Goal: Task Accomplishment & Management: Use online tool/utility

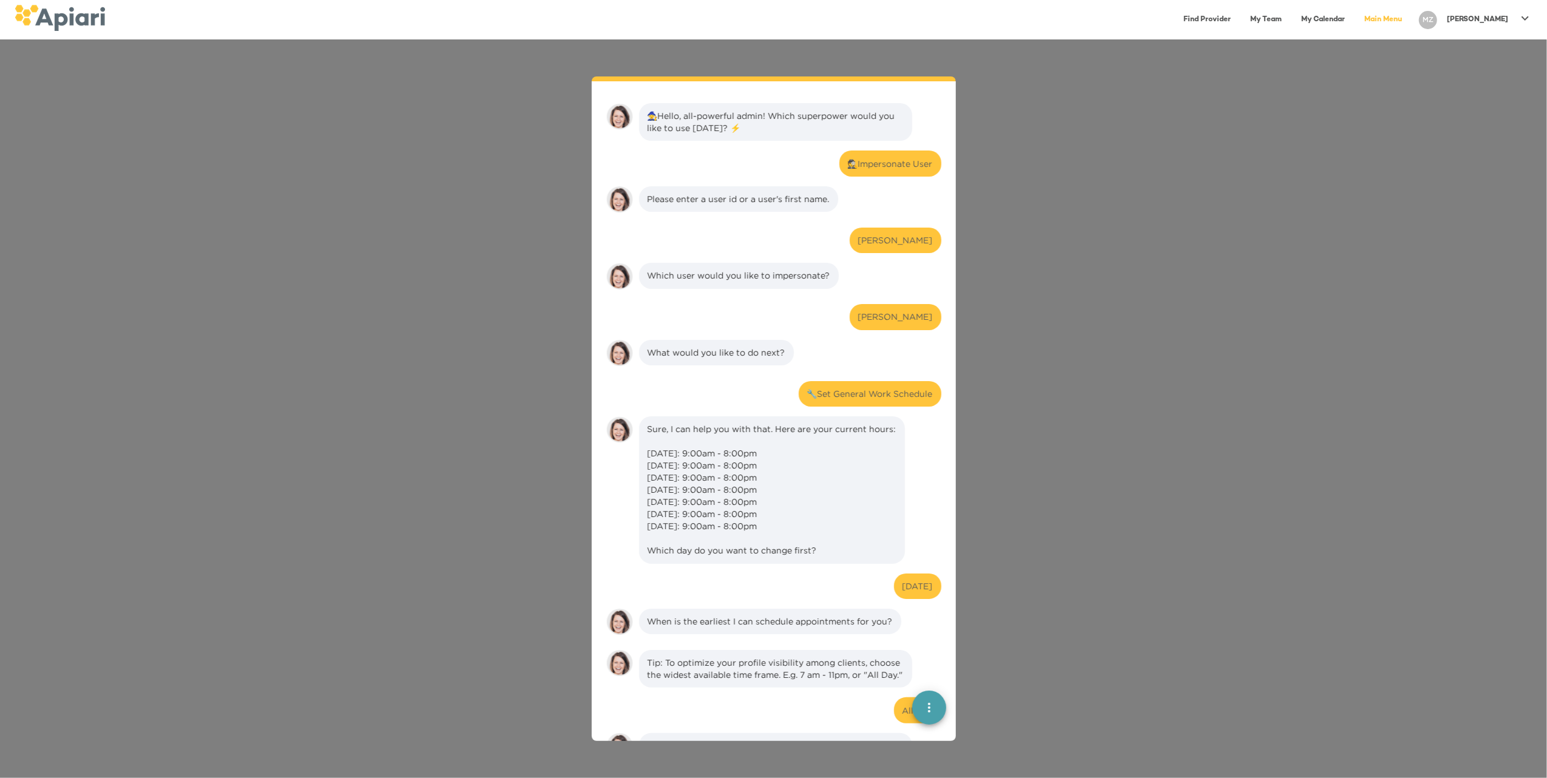
scroll to position [964, 0]
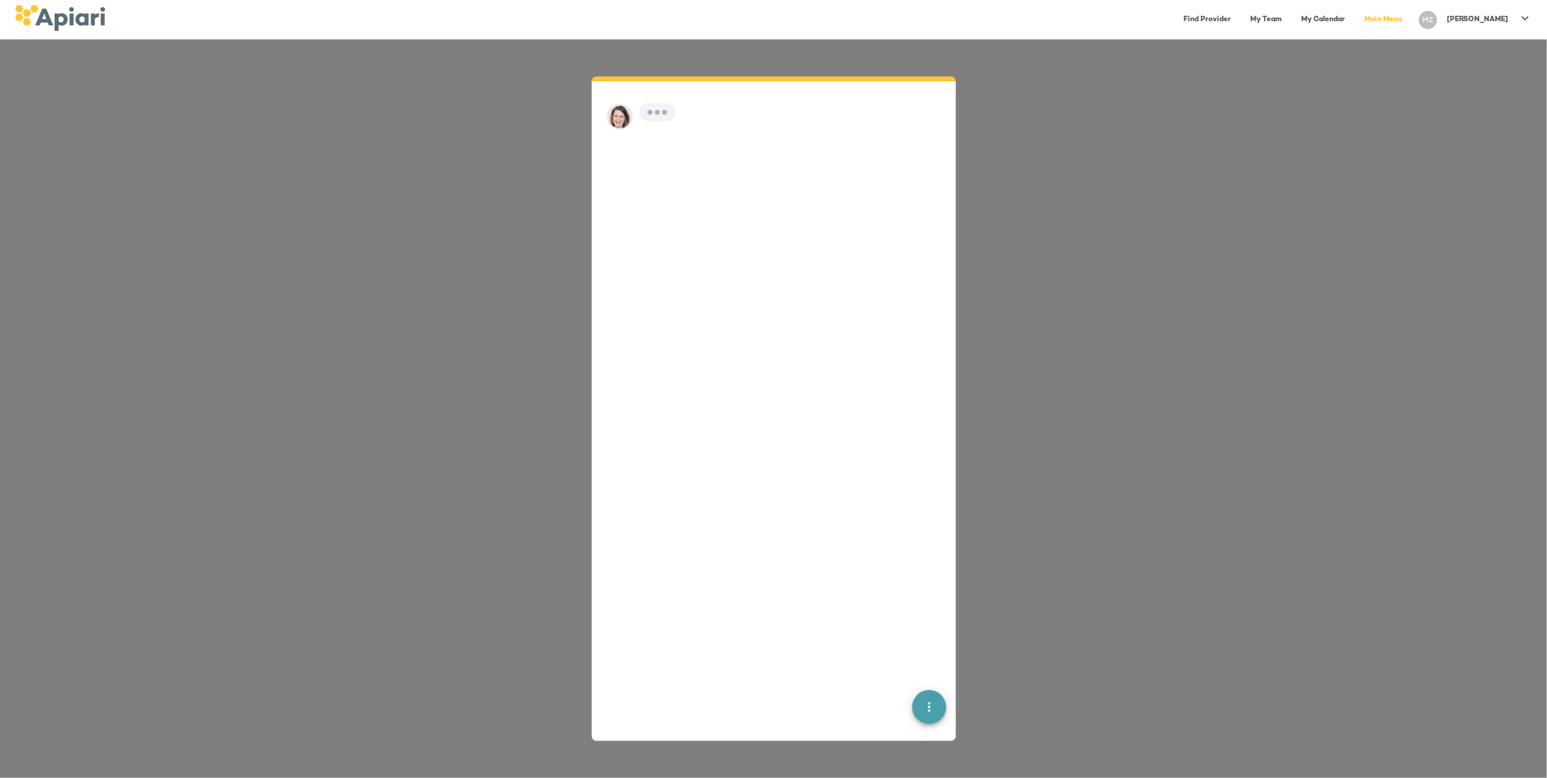
scroll to position [17, 0]
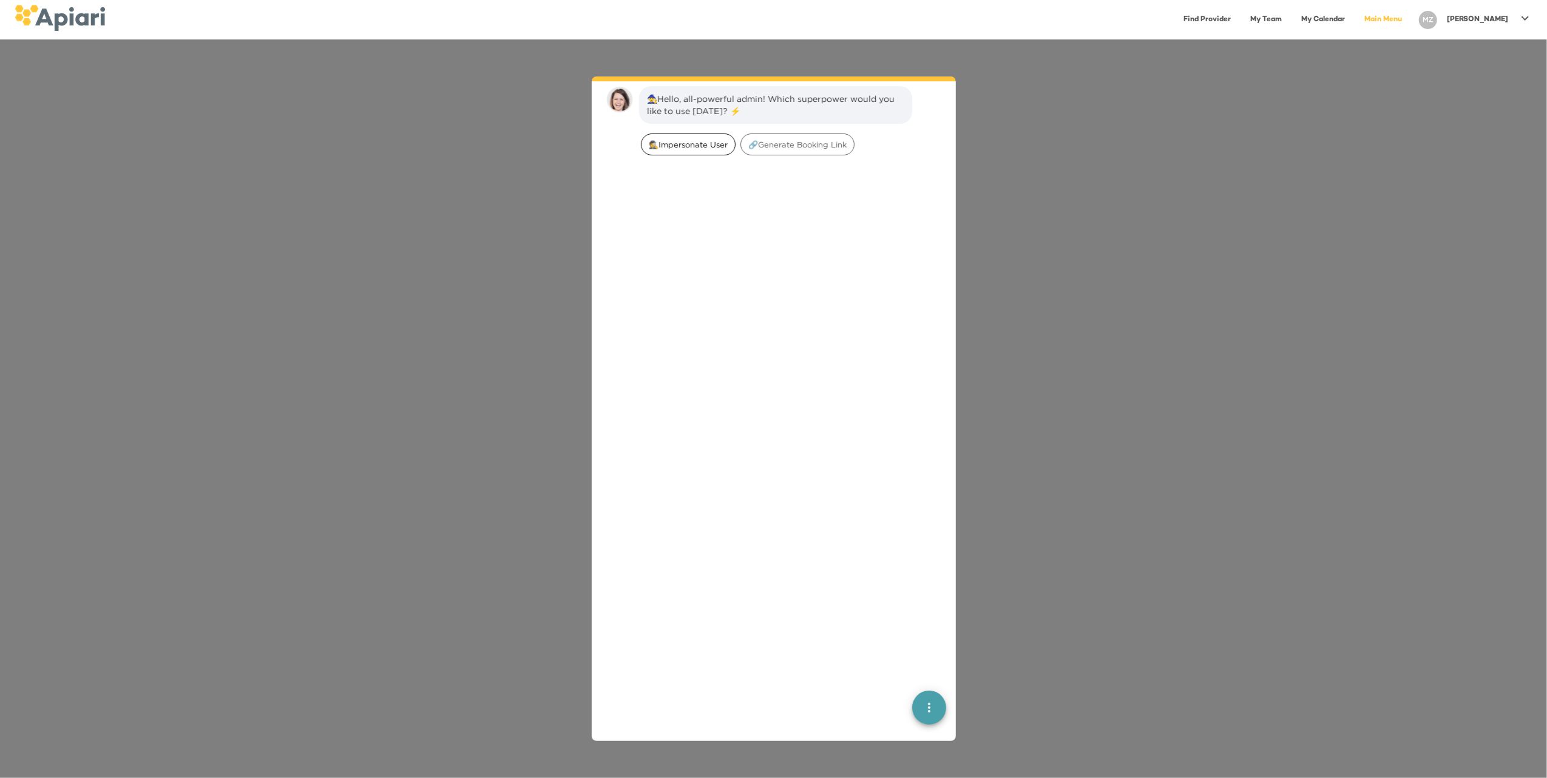
click at [678, 146] on span "🕵️‍Impersonate User" at bounding box center [687, 145] width 93 height 12
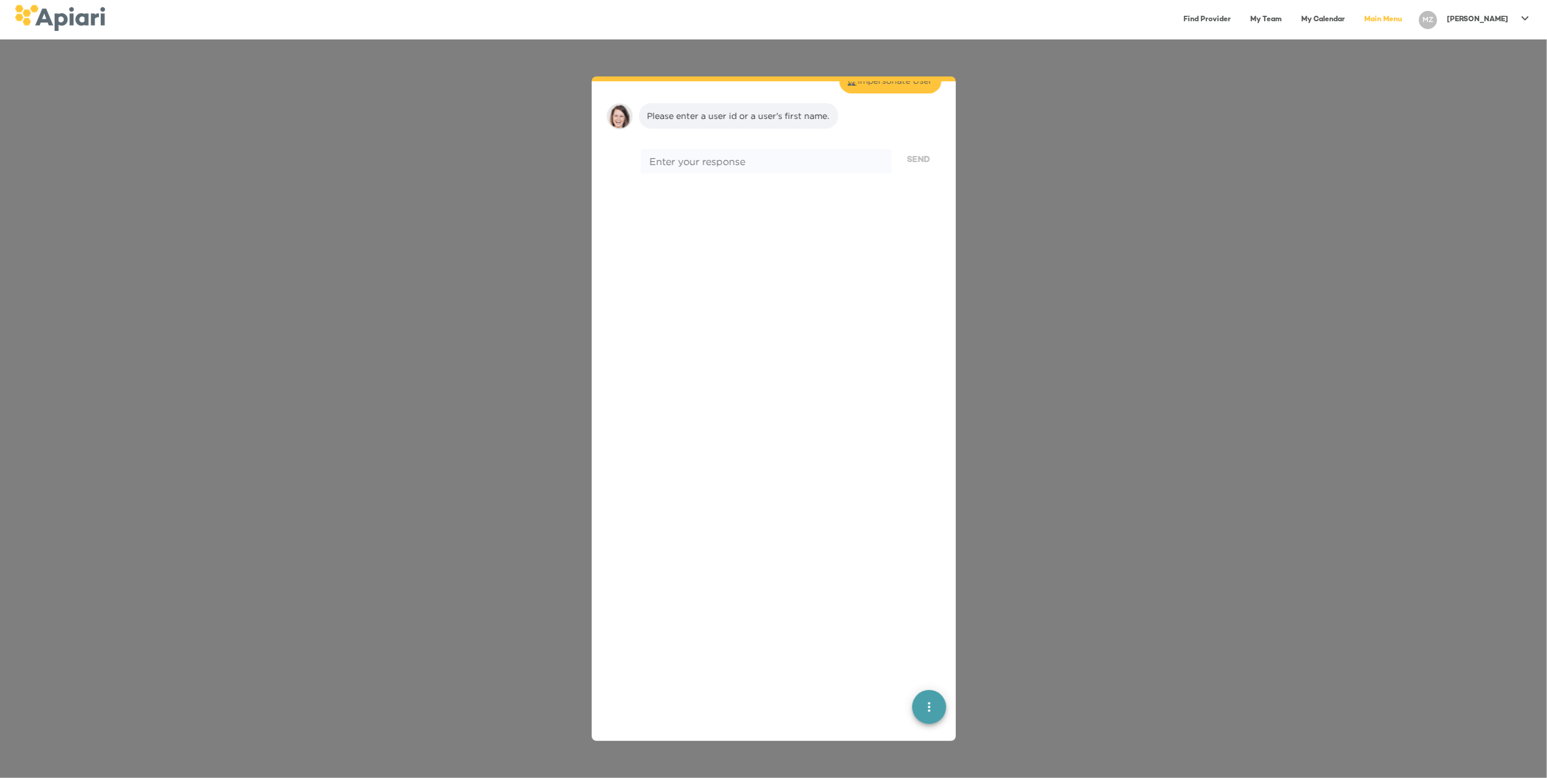
scroll to position [100, 0]
click at [678, 146] on textarea at bounding box center [765, 144] width 233 height 12
type textarea "********"
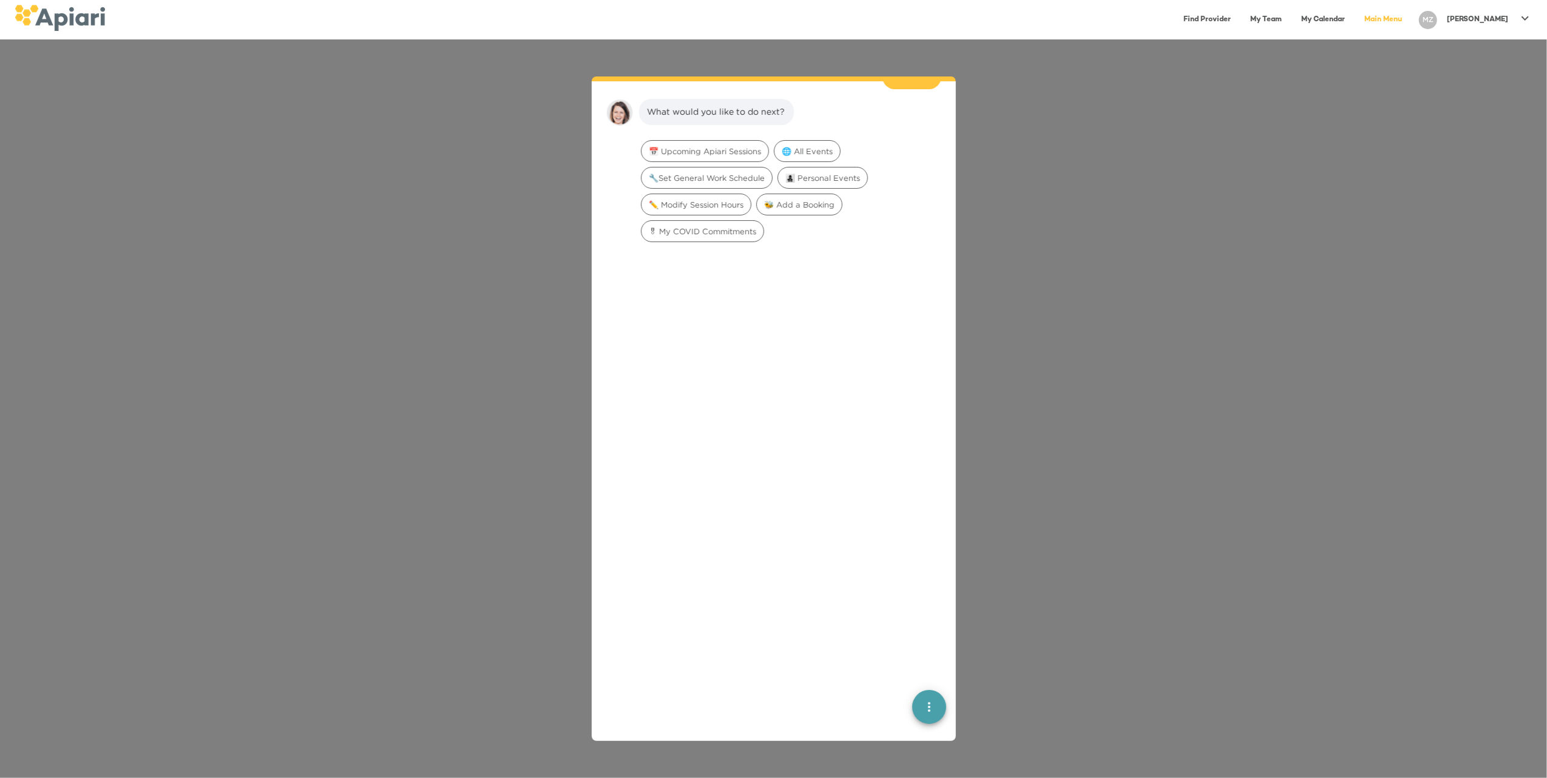
scroll to position [176, 0]
click at [698, 167] on span "🔧Set General Work Schedule" at bounding box center [706, 166] width 130 height 12
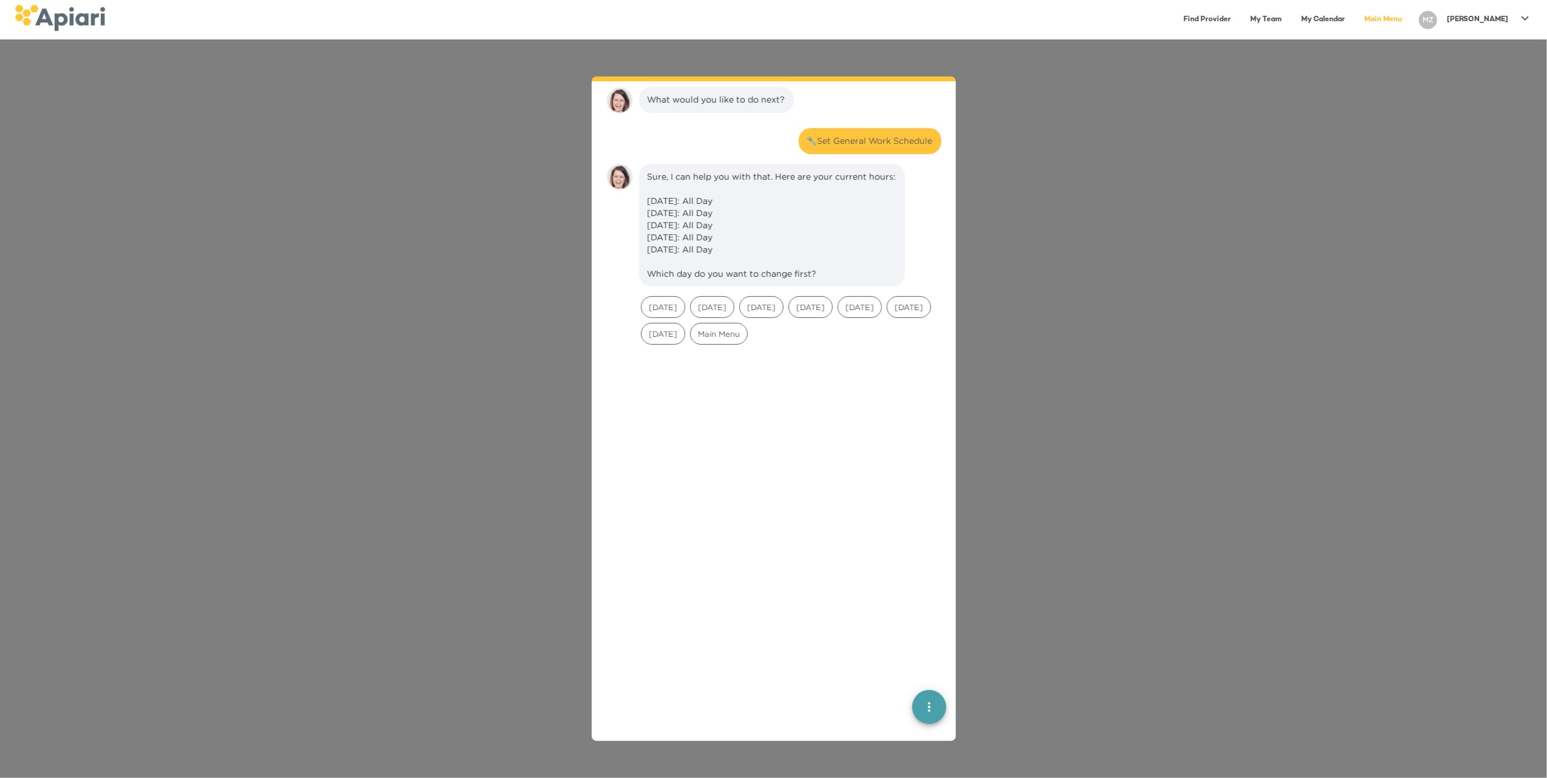
scroll to position [253, 0]
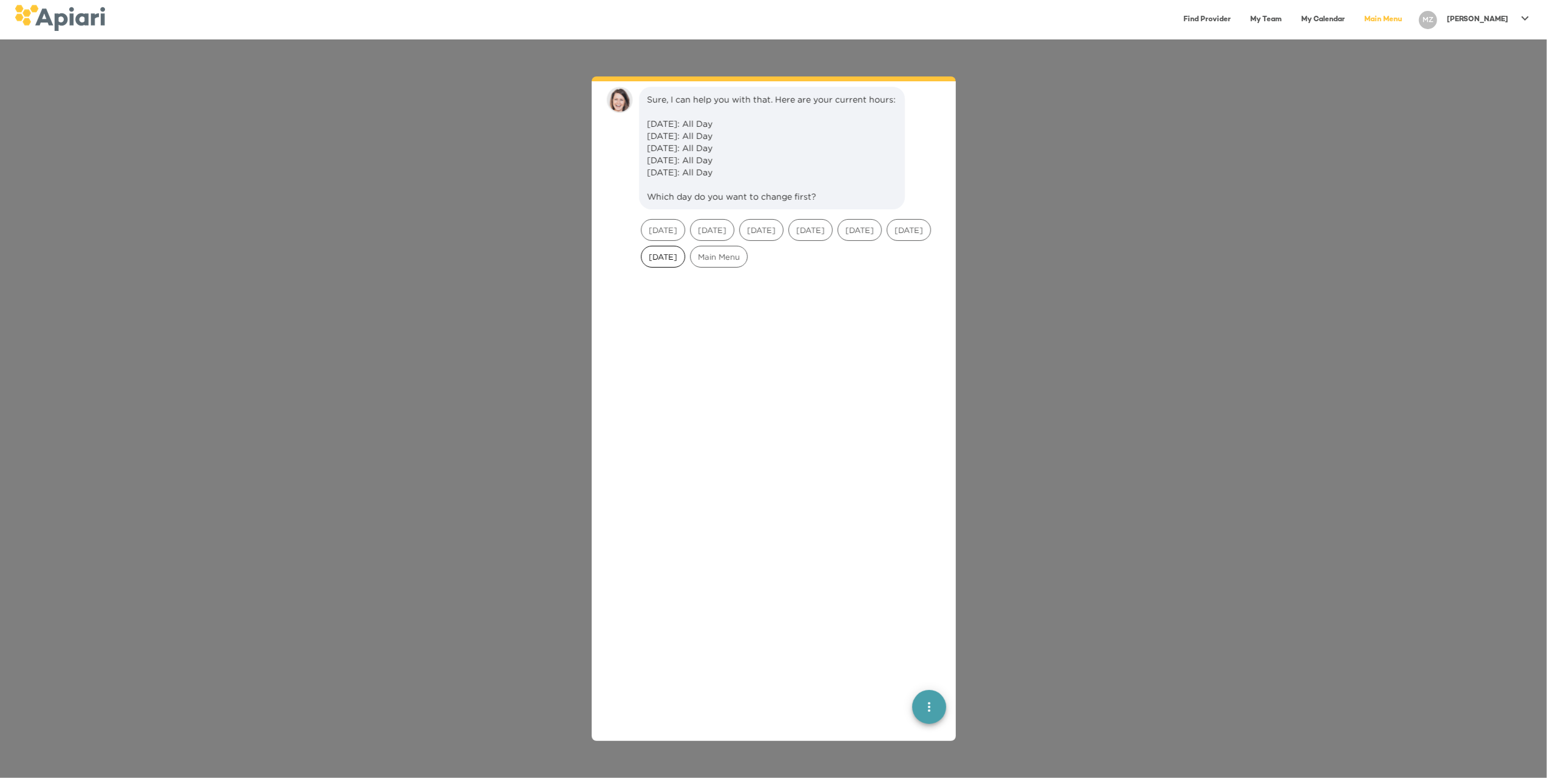
click at [685, 263] on span "Saturday" at bounding box center [662, 257] width 43 height 12
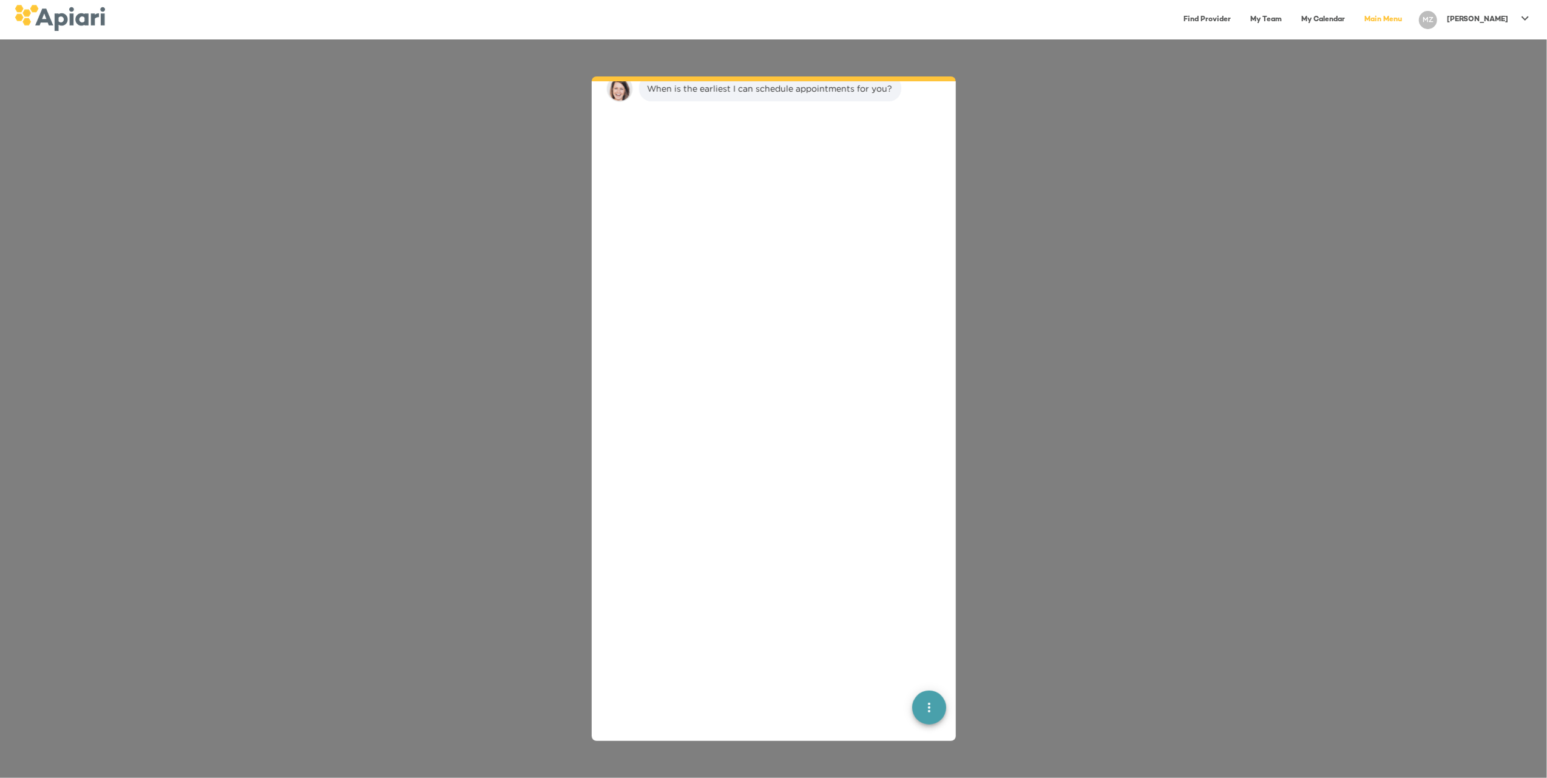
scroll to position [433, 0]
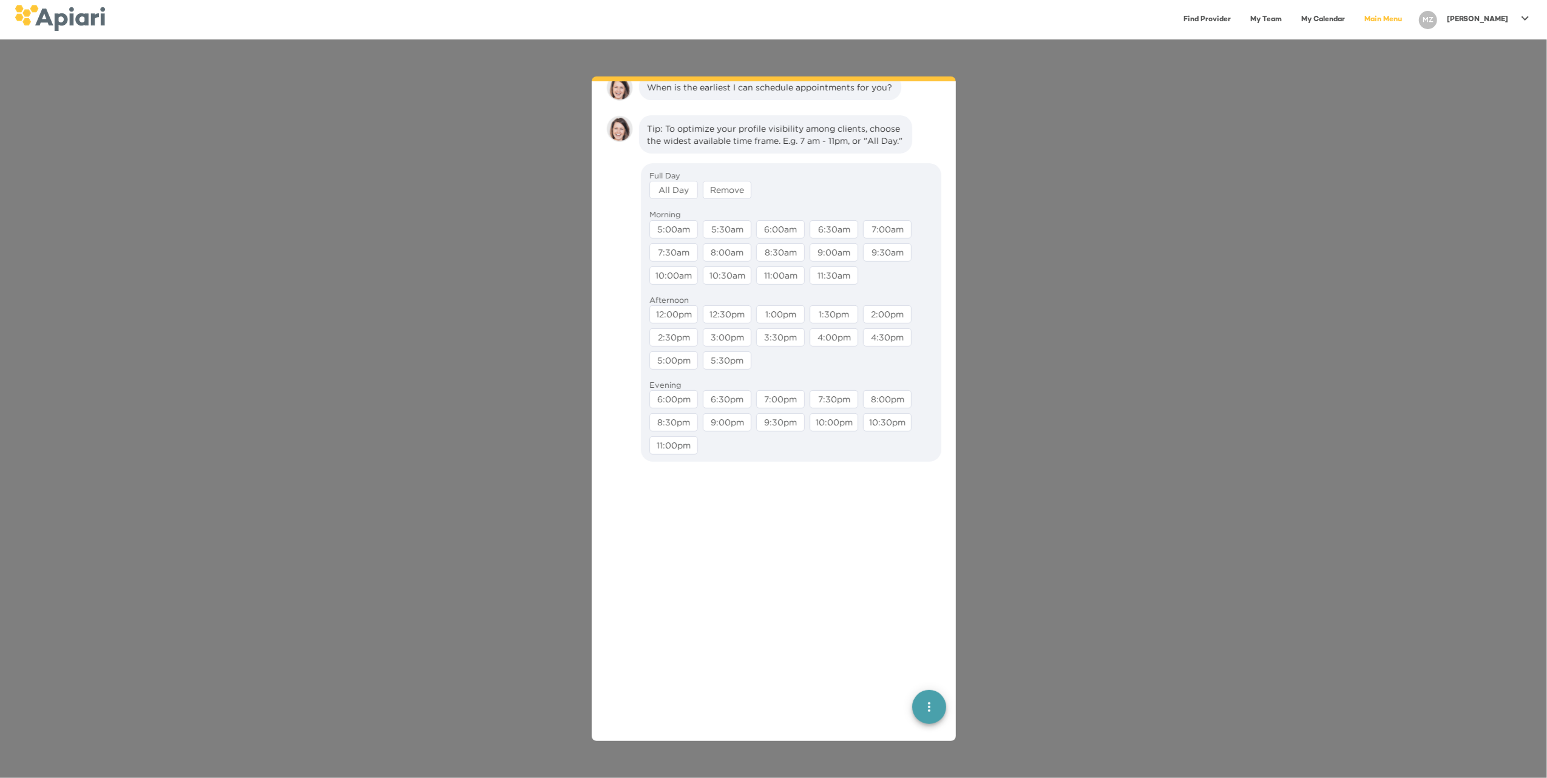
click at [683, 199] on div "All Day" at bounding box center [673, 190] width 49 height 18
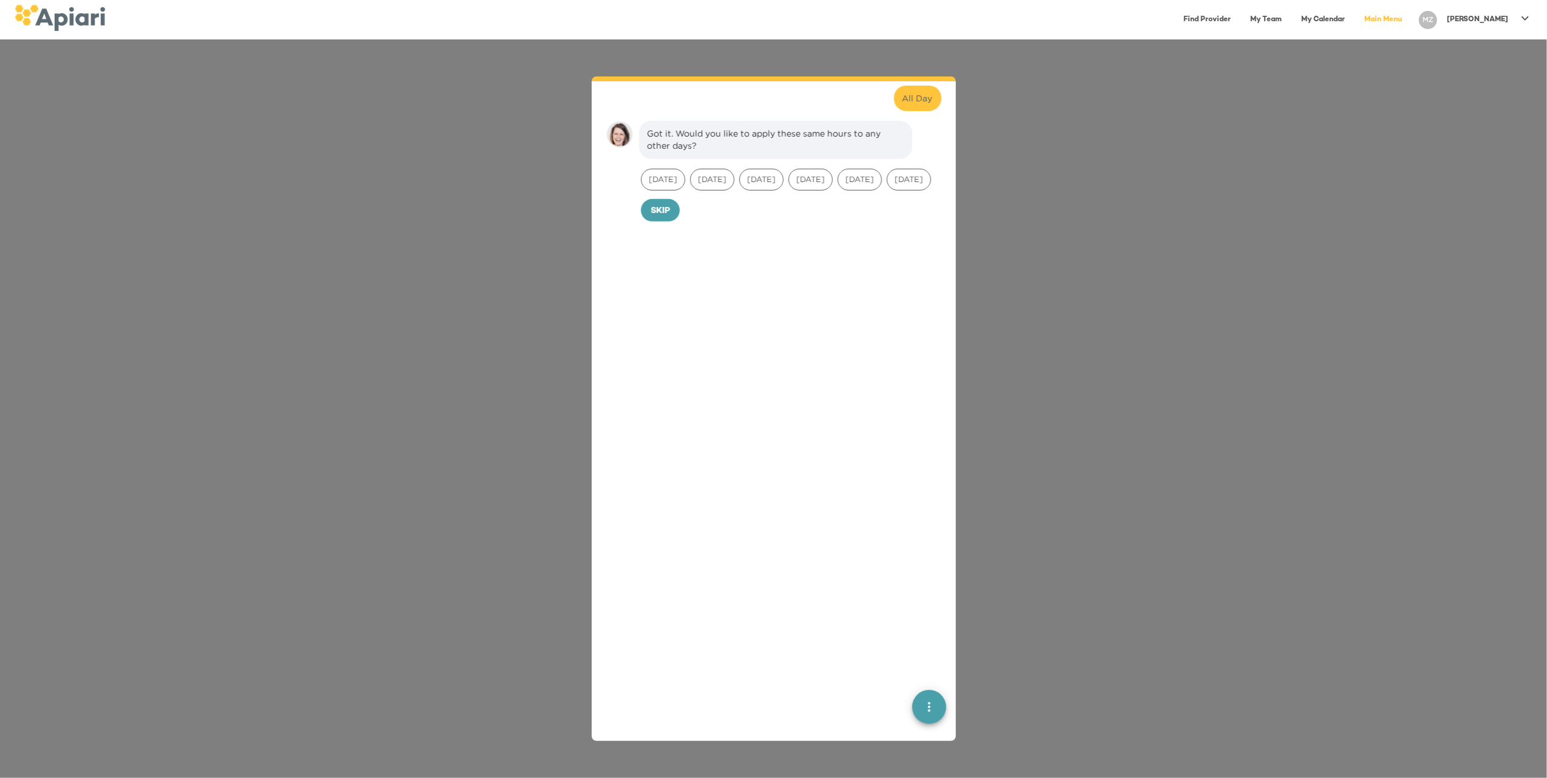
scroll to position [576, 0]
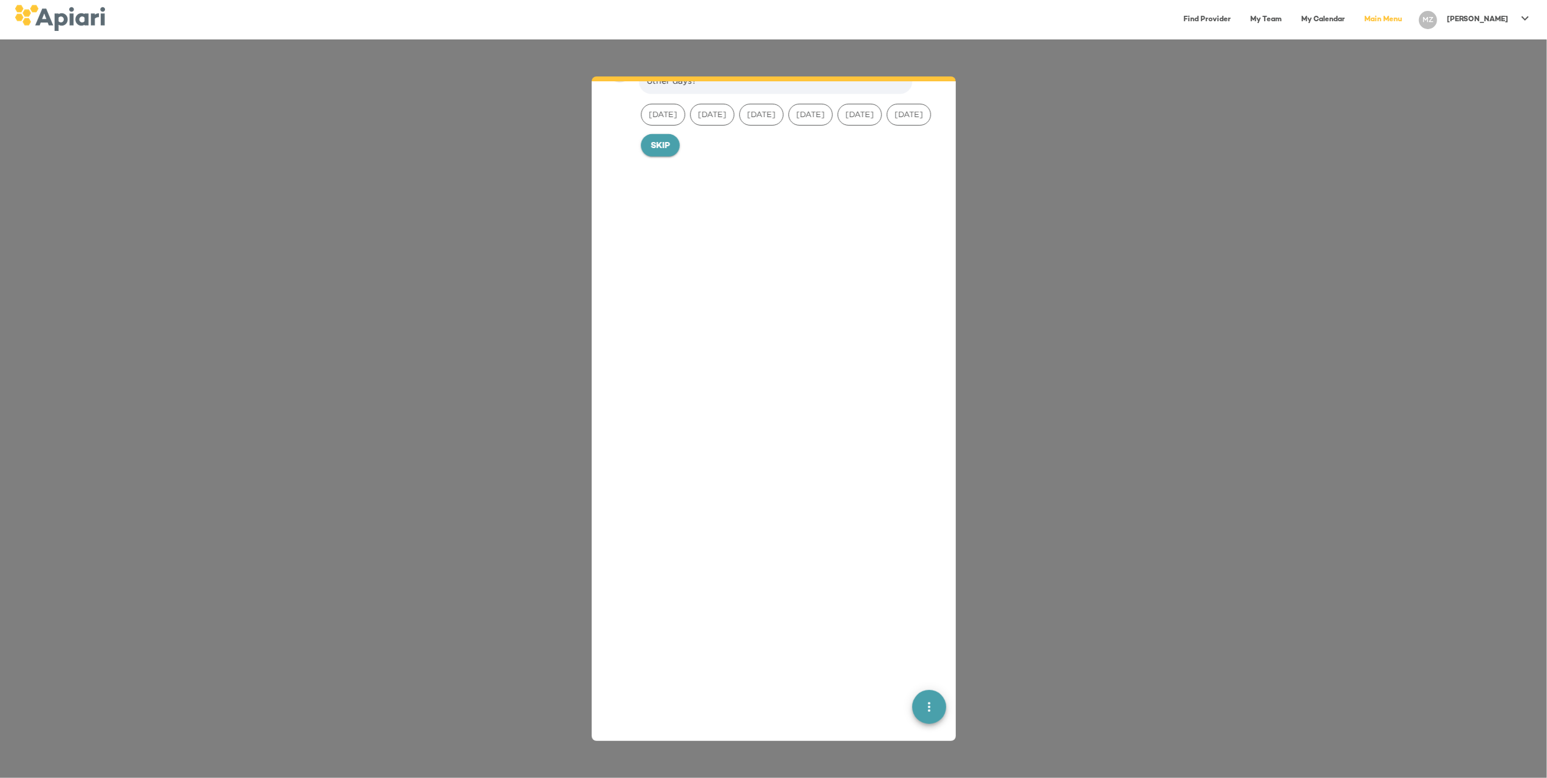
click at [671, 157] on button "Skip" at bounding box center [660, 145] width 39 height 23
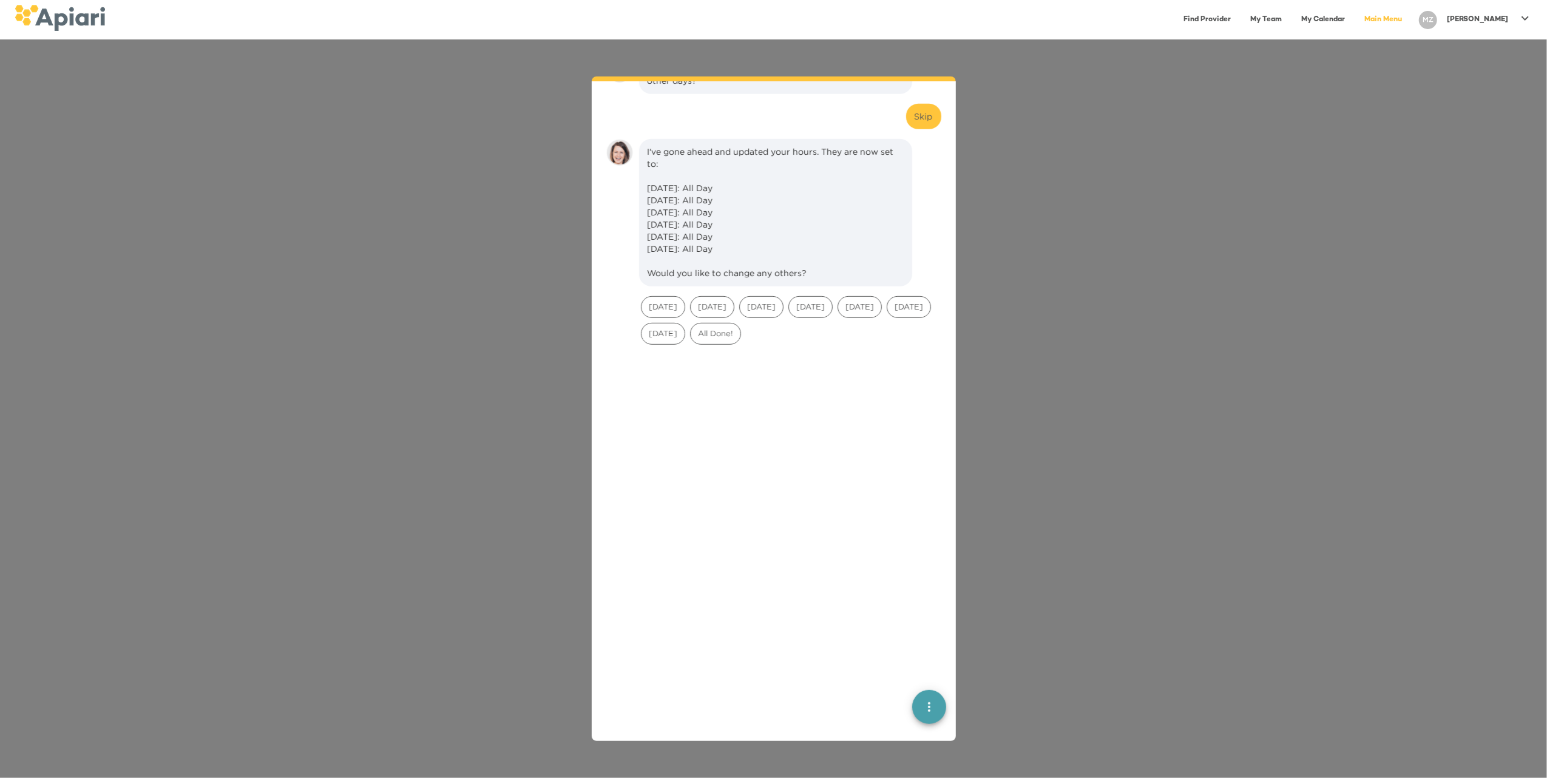
scroll to position [659, 0]
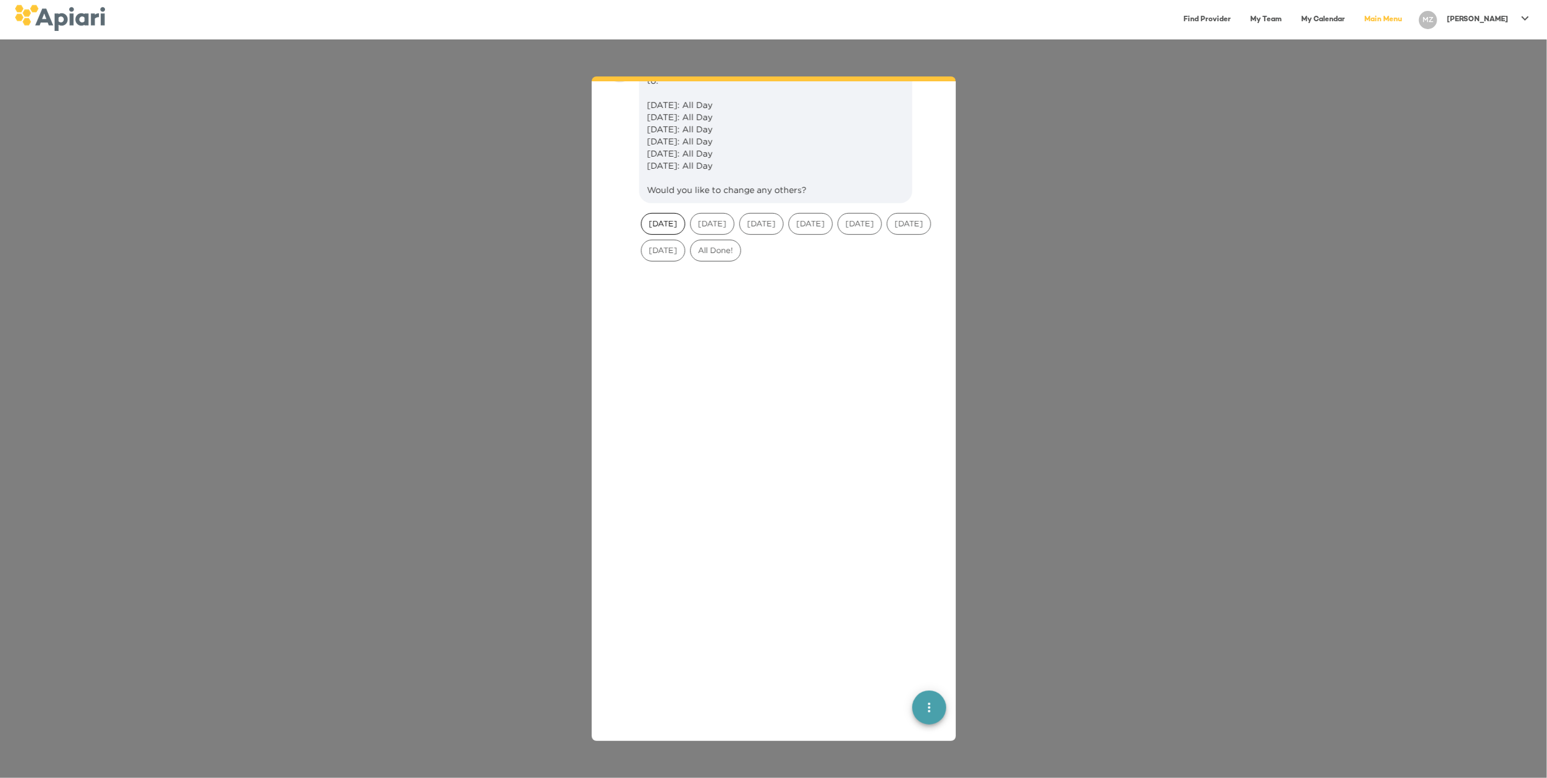
click at [675, 229] on span "[DATE]" at bounding box center [662, 224] width 43 height 12
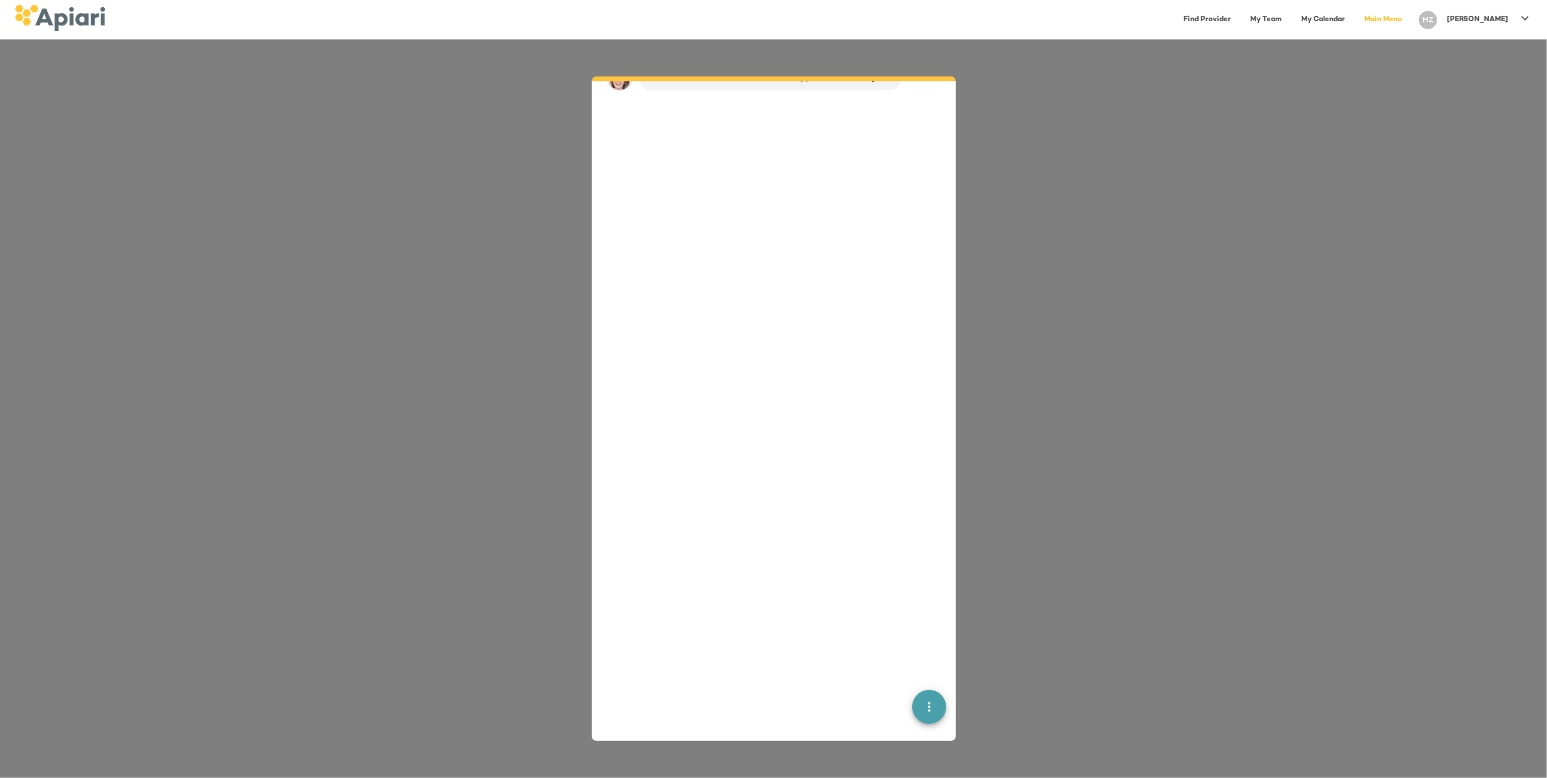
scroll to position [851, 0]
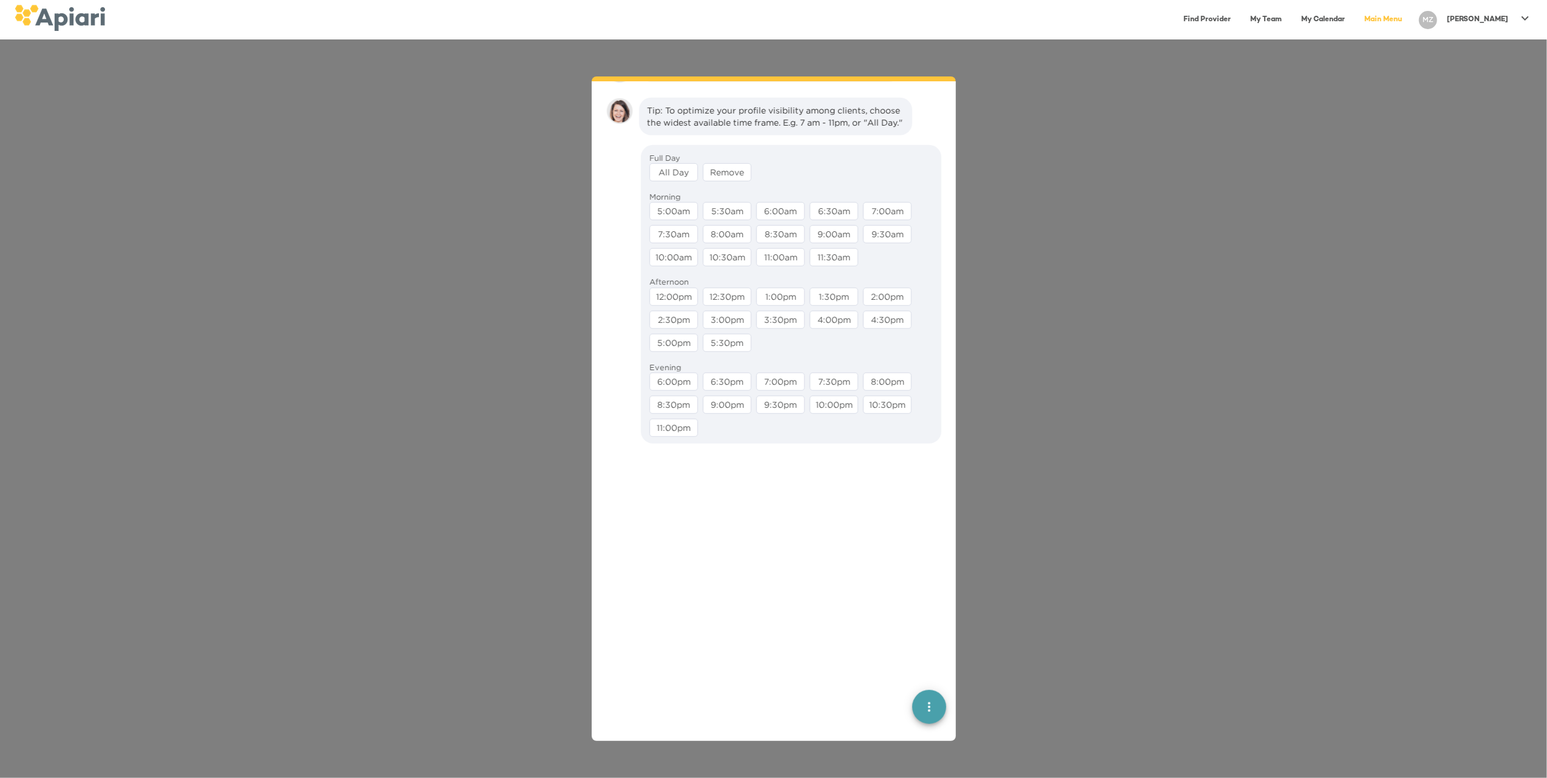
click at [671, 181] on div "All Day" at bounding box center [673, 172] width 49 height 18
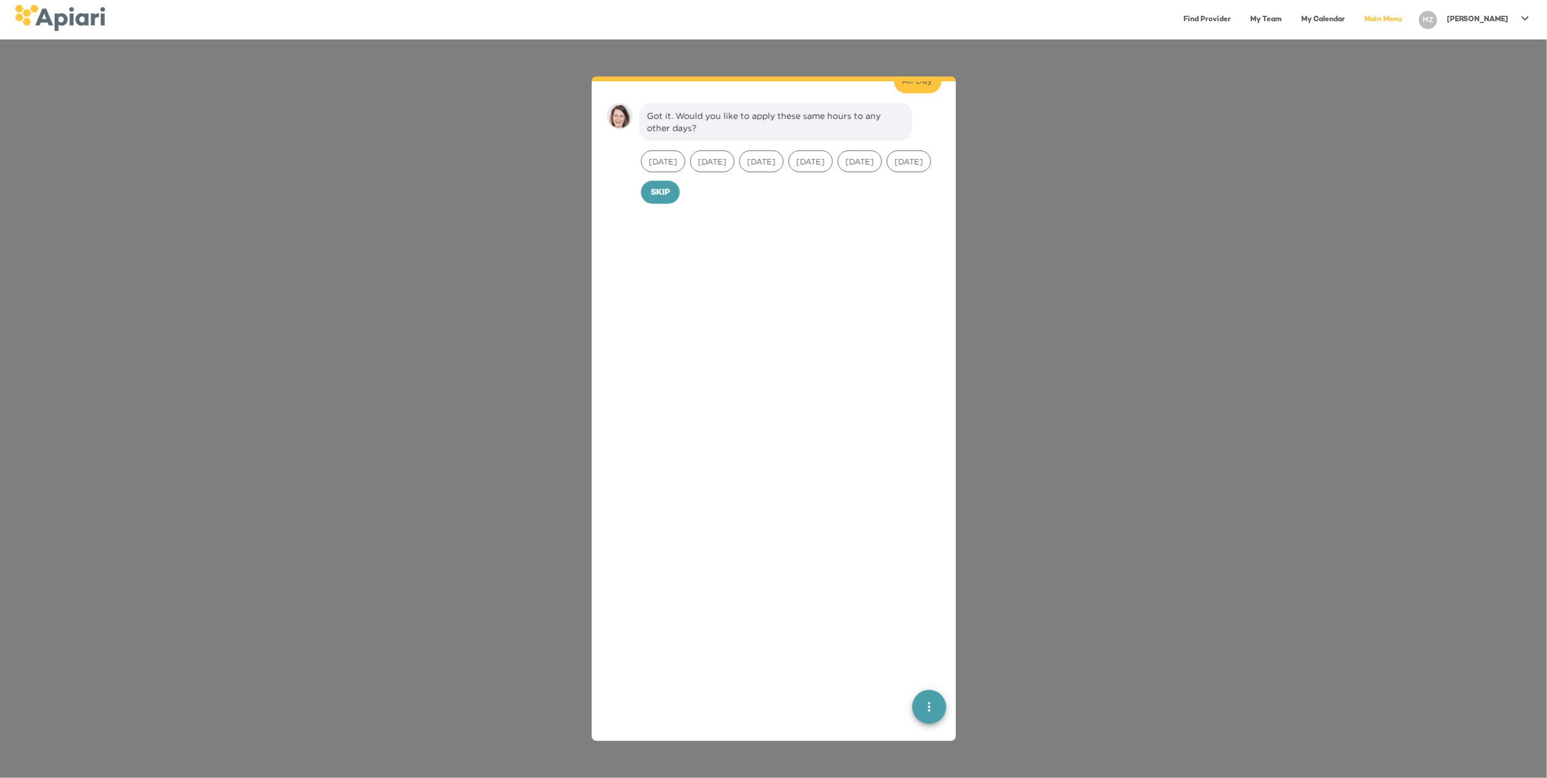
scroll to position [994, 0]
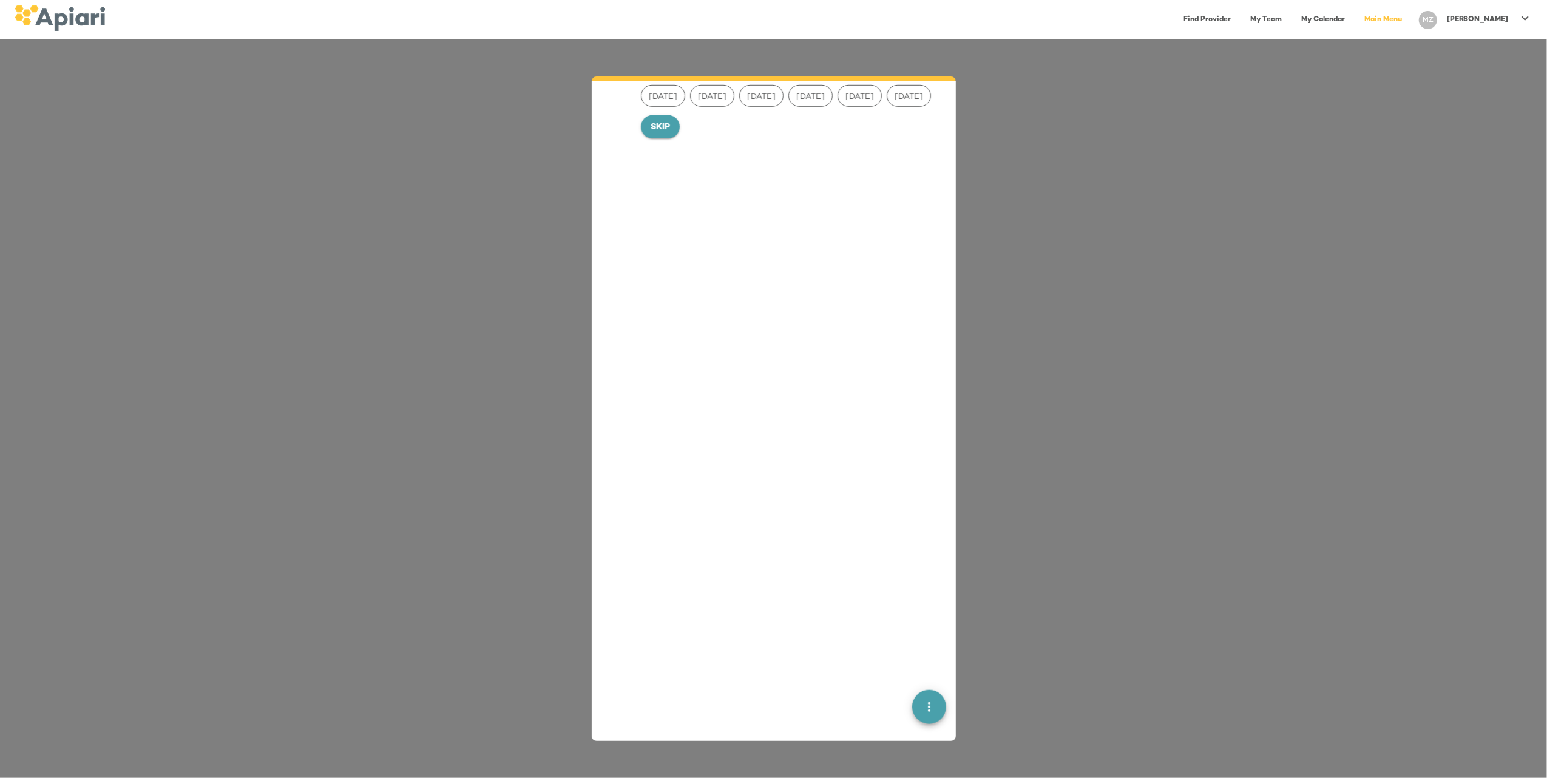
click at [670, 135] on span "Skip" at bounding box center [660, 127] width 19 height 15
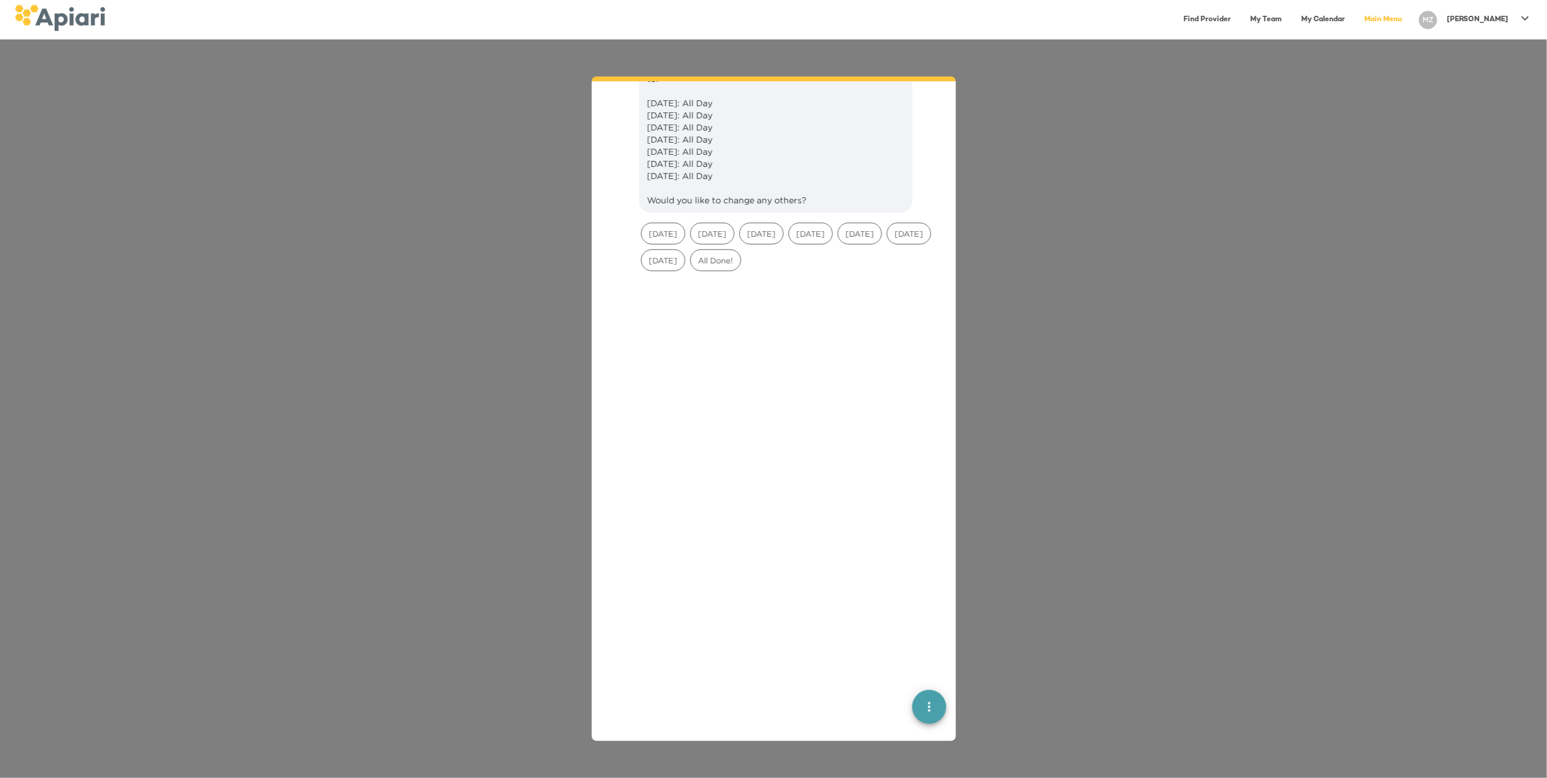
scroll to position [1077, 0]
click at [740, 251] on span "All Done!" at bounding box center [716, 245] width 50 height 12
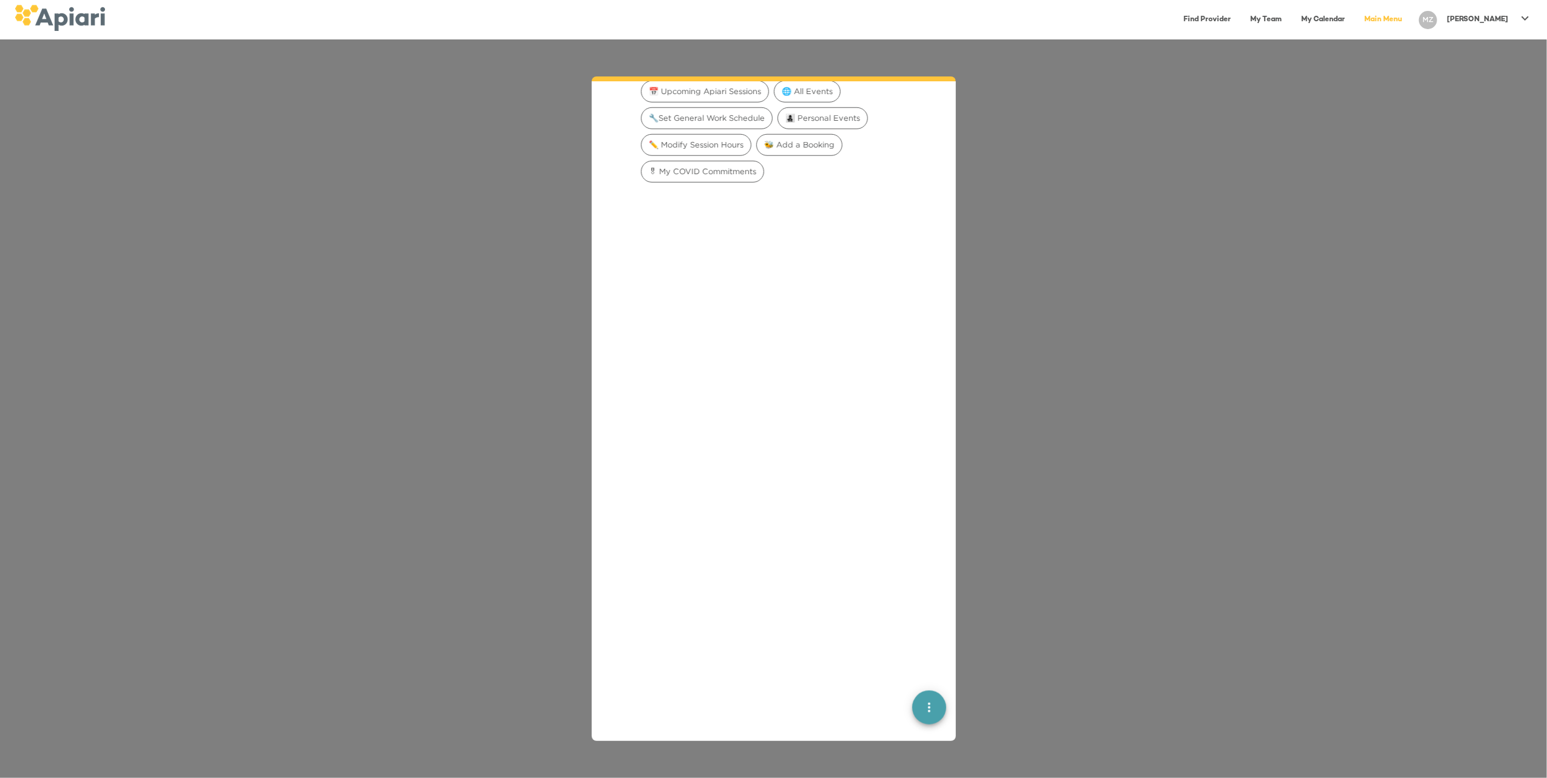
scroll to position [1282, 0]
